Goal: Task Accomplishment & Management: Use online tool/utility

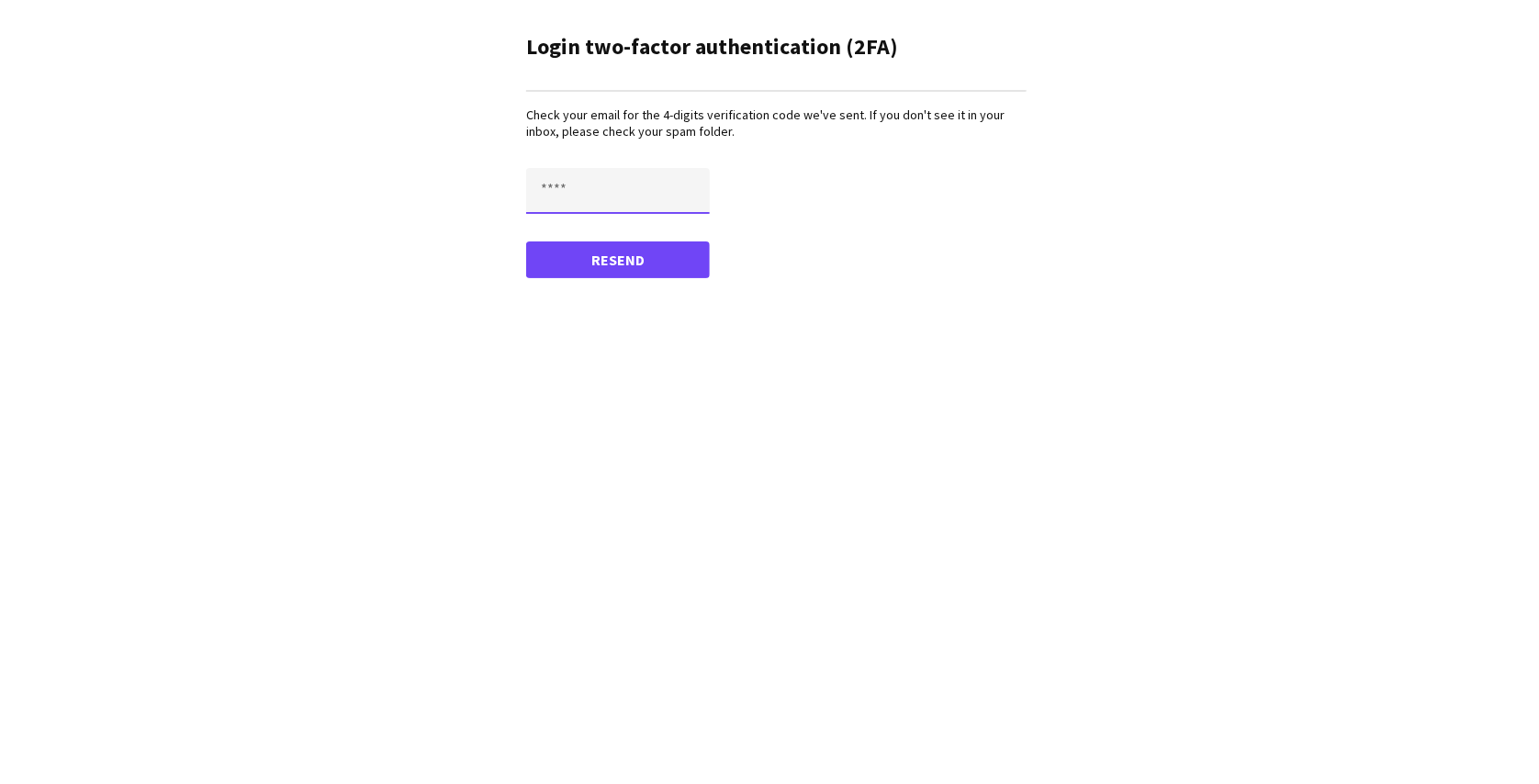
click at [691, 185] on input "text" at bounding box center [617, 190] width 184 height 46
paste input "****"
type input "****"
click at [526, 241] on button "Confirm" at bounding box center [617, 259] width 184 height 36
